Goal: Use online tool/utility

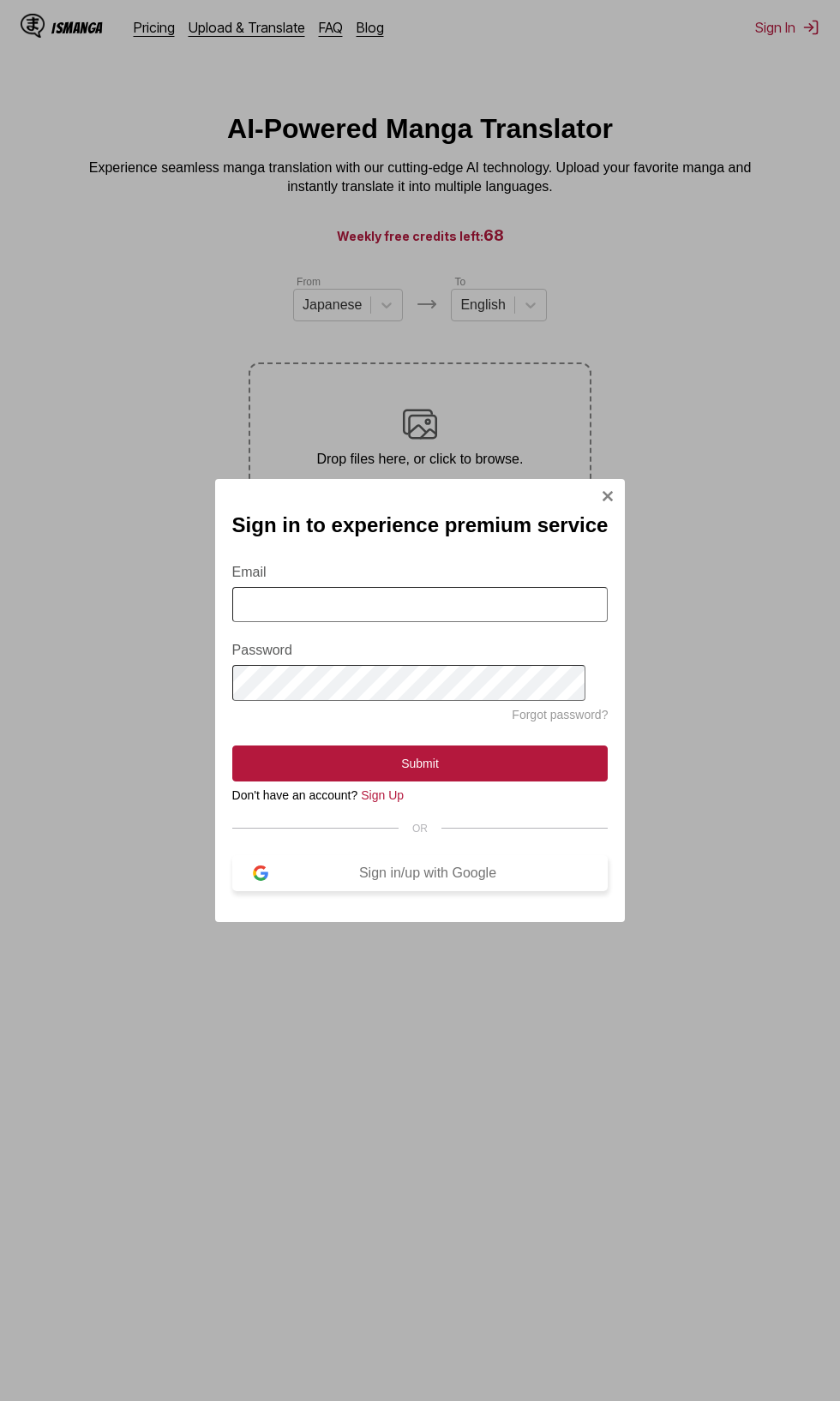
click at [471, 884] on button "Sign in/up with Google" at bounding box center [420, 873] width 376 height 36
click at [467, 867] on div "Sign in/up with Google" at bounding box center [428, 873] width 320 height 16
click at [463, 880] on div "Sign in/up with Google" at bounding box center [428, 873] width 320 height 16
click at [601, 494] on img "Sign In Modal" at bounding box center [607, 496] width 14 height 14
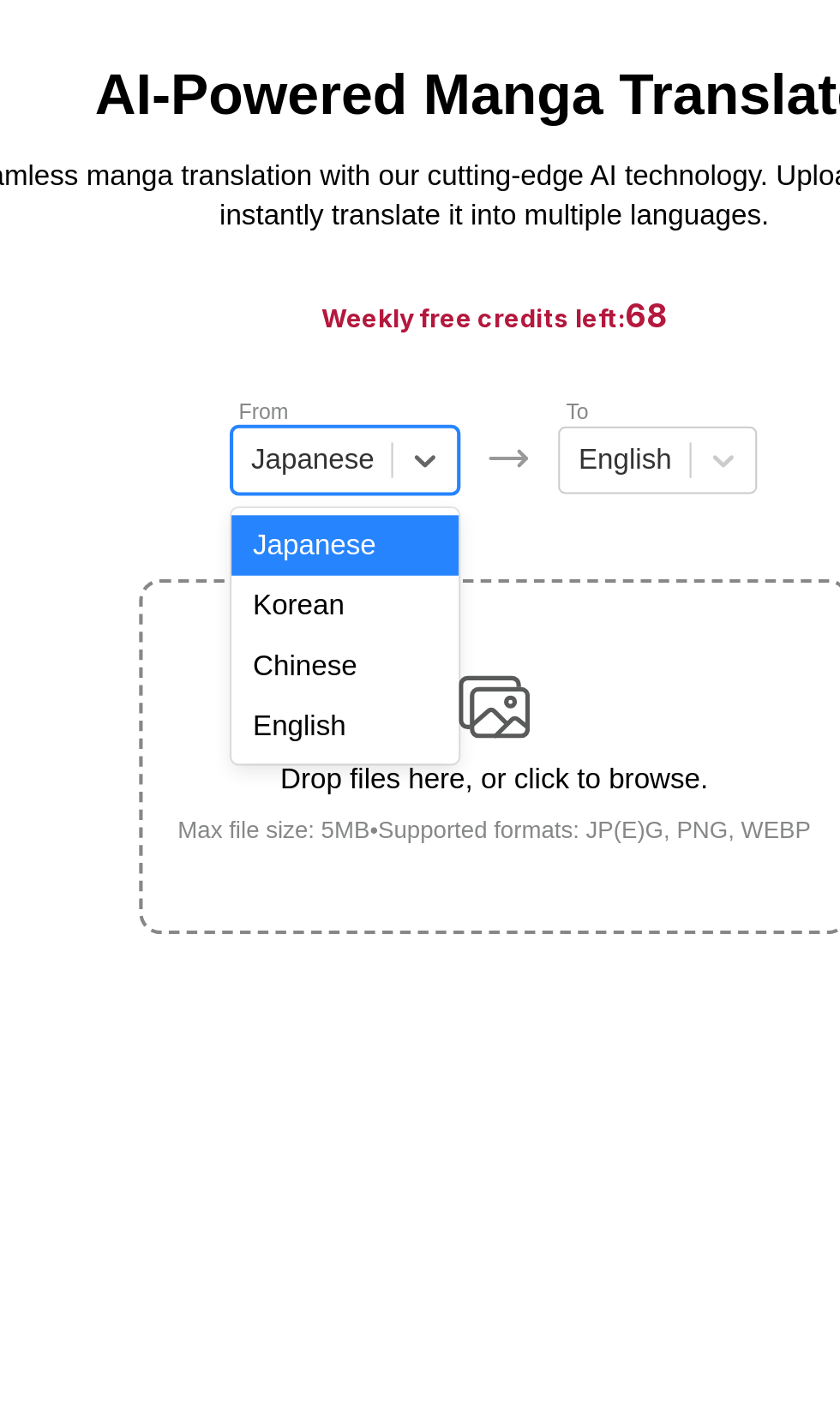
click at [352, 419] on div "Chinese" at bounding box center [347, 404] width 109 height 29
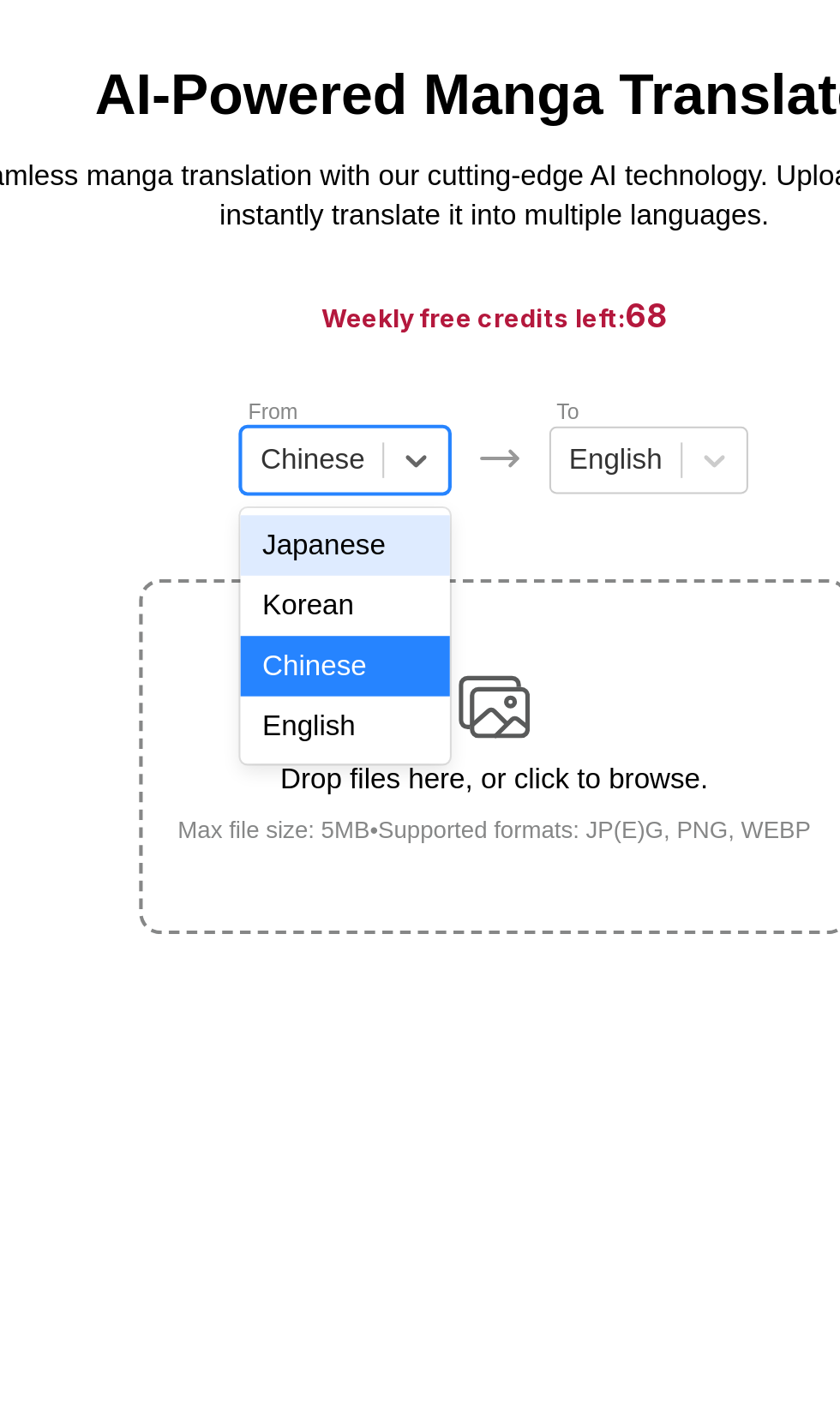
click at [357, 449] on div "English" at bounding box center [348, 433] width 101 height 29
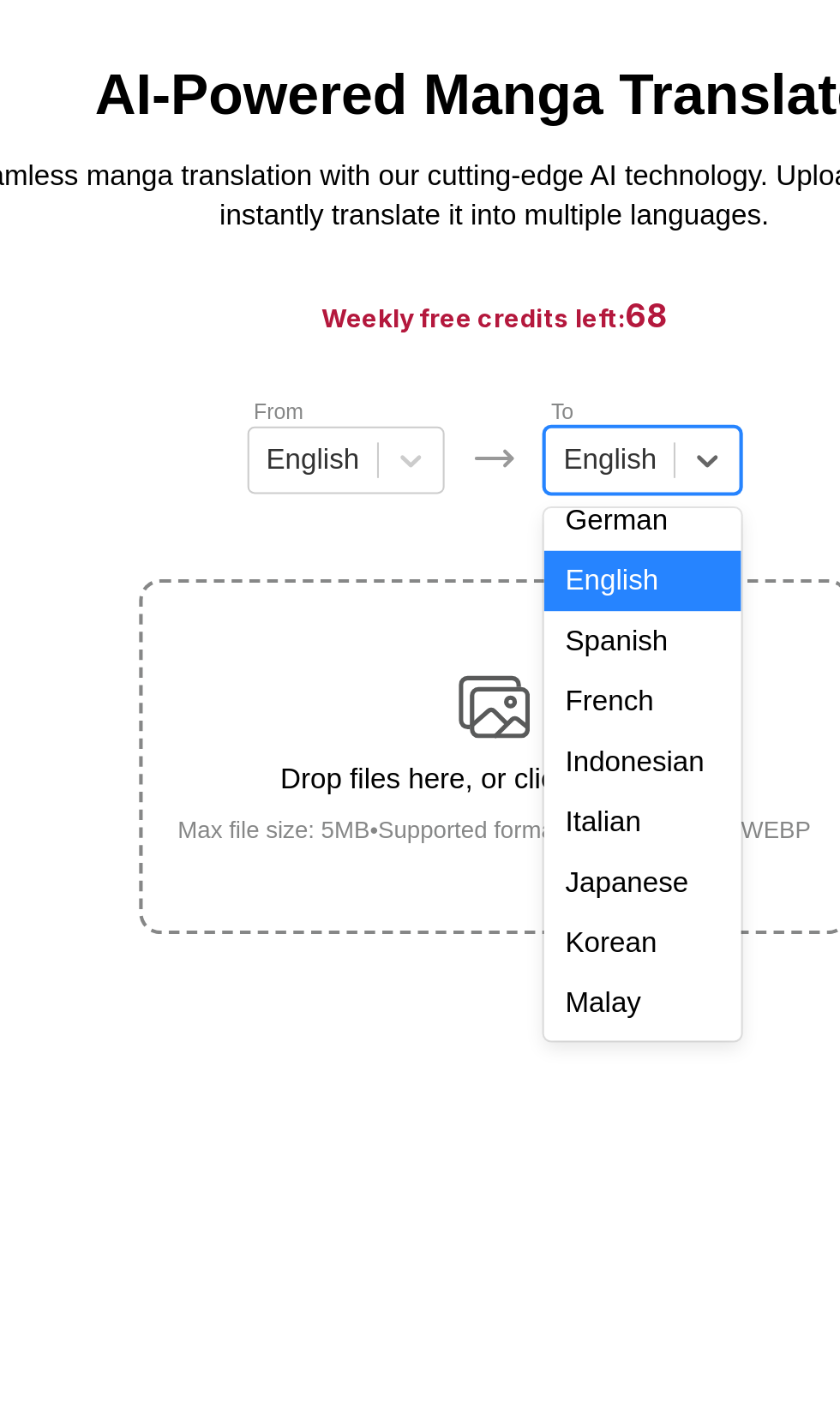
scroll to position [63, 0]
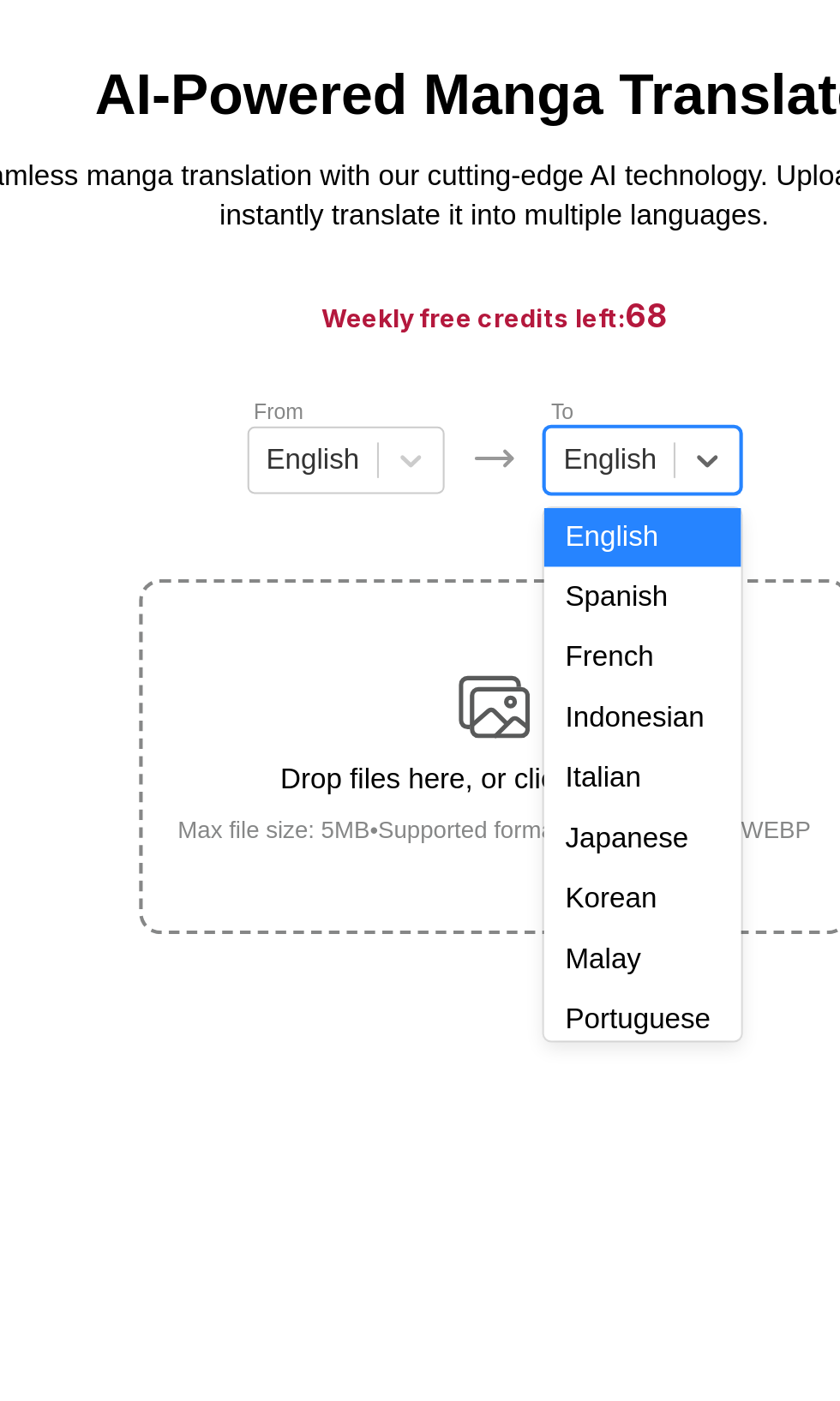
click at [486, 444] on div "Indonesian" at bounding box center [491, 429] width 95 height 29
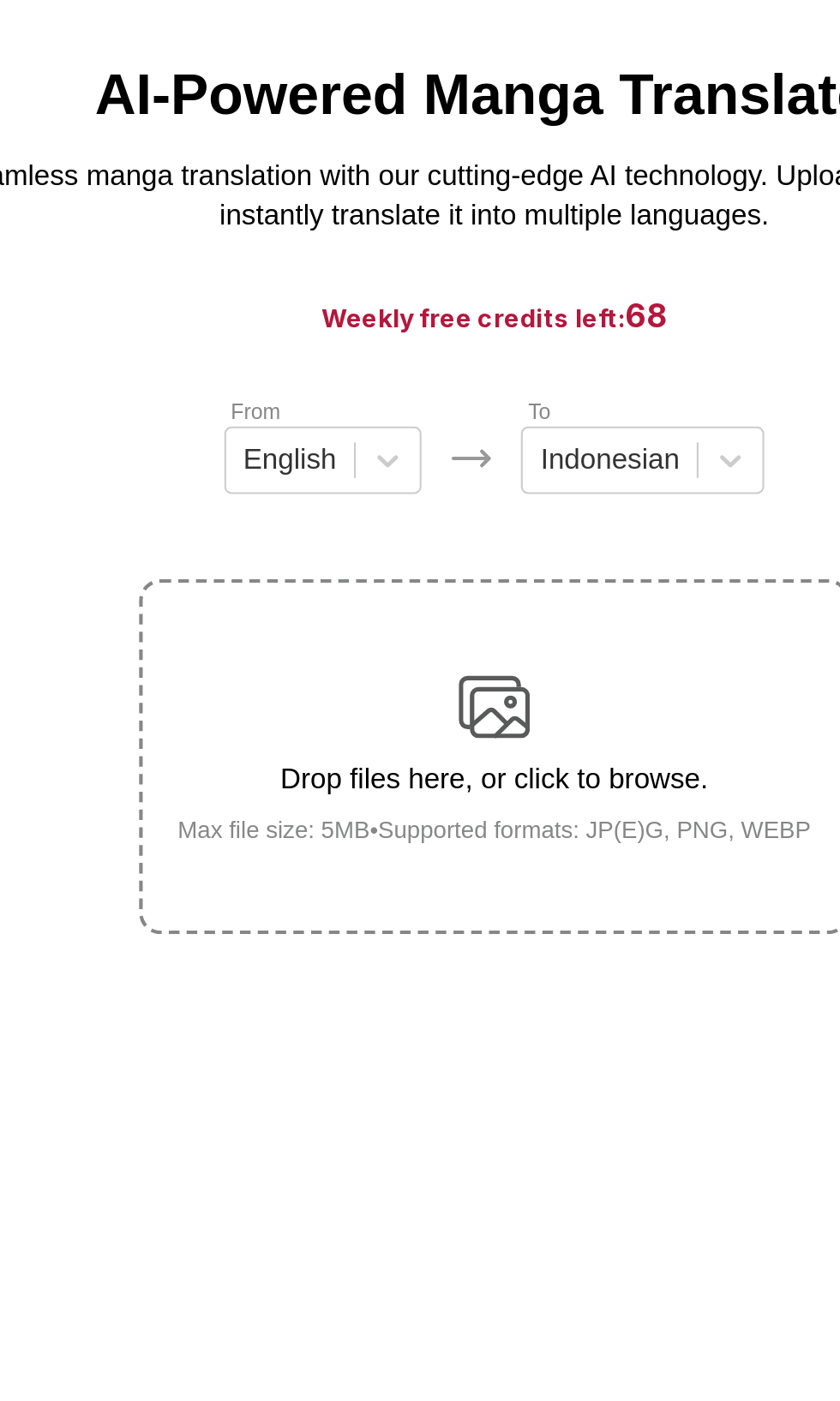
click at [441, 467] on div "Drop files here, or click to browse. Max file size: 5MB • Supported formats: JP…" at bounding box center [420, 449] width 333 height 83
click at [0, 0] on input "Drop files here, or click to browse. Max file size: 5MB • Supported formats: JP…" at bounding box center [0, 0] width 0 height 0
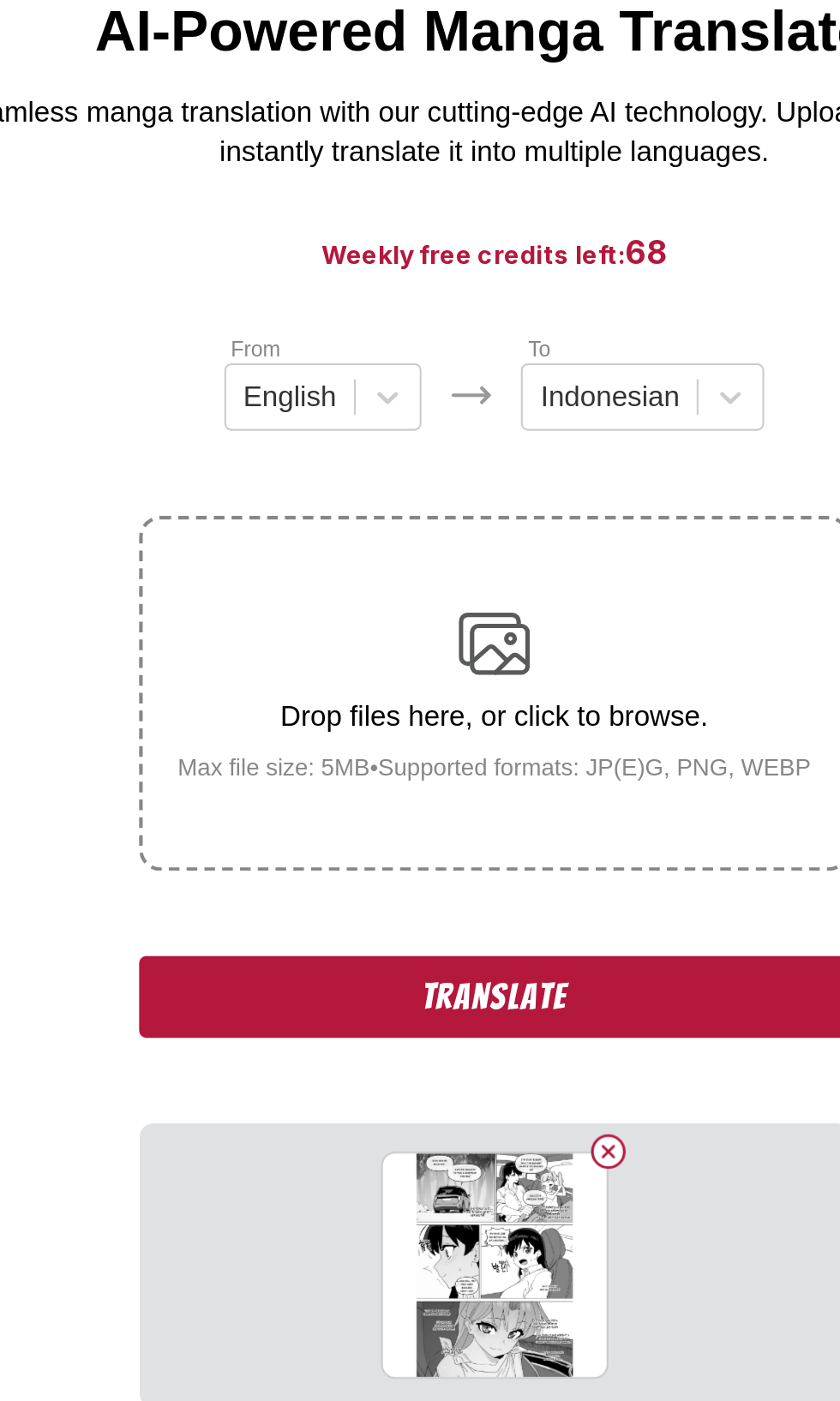
click at [400, 601] on button "Translate" at bounding box center [420, 594] width 343 height 40
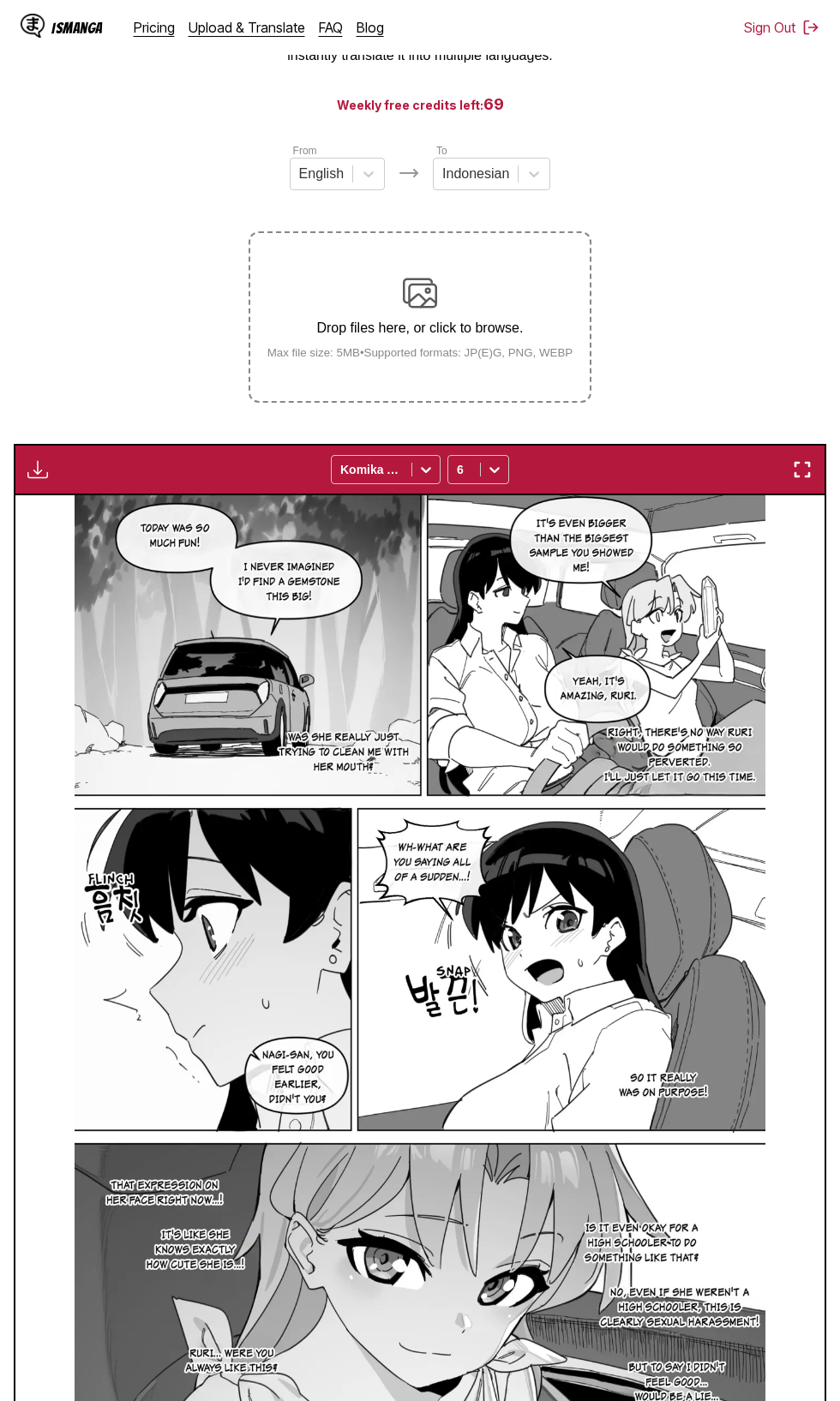
scroll to position [0, 0]
